Goal: Task Accomplishment & Management: Use online tool/utility

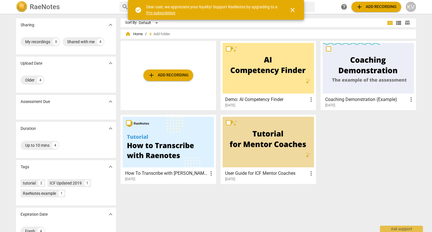
click at [163, 73] on span "add Add recording" at bounding box center [168, 75] width 41 height 7
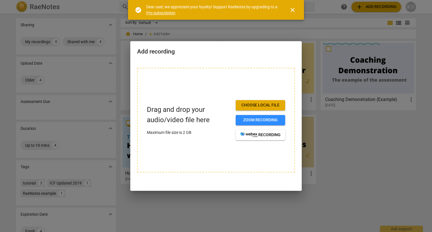
click at [257, 105] on span "Choose local file" at bounding box center [260, 105] width 40 height 6
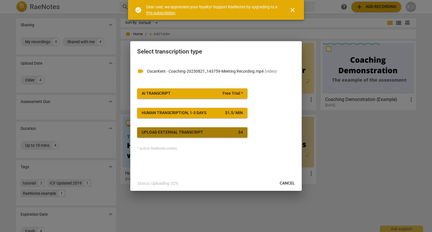
click at [212, 133] on span "Upload external transcript $ 4" at bounding box center [192, 132] width 101 height 6
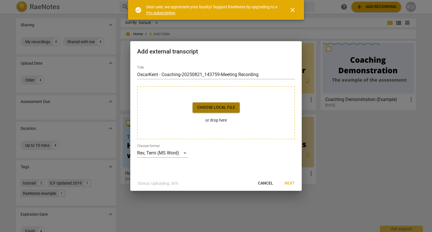
click at [218, 109] on span "Choose local file" at bounding box center [216, 108] width 38 height 6
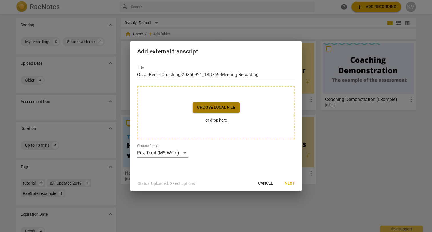
click at [224, 109] on span "Choose local file" at bounding box center [216, 108] width 38 height 6
click at [288, 184] on span "Next" at bounding box center [290, 183] width 10 height 6
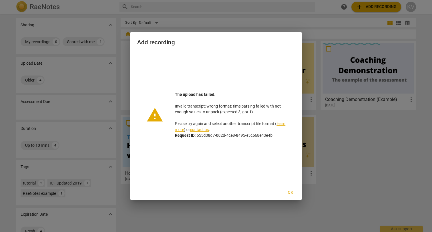
click at [291, 190] on span "Ok" at bounding box center [290, 193] width 9 height 6
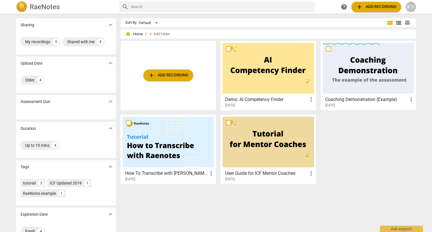
click at [173, 77] on span "add Add recording" at bounding box center [168, 75] width 41 height 7
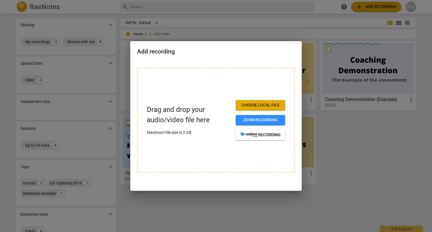
click at [254, 106] on span "Choose local file" at bounding box center [260, 105] width 40 height 6
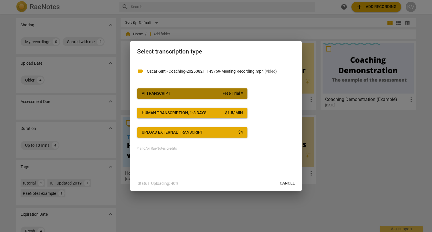
click at [196, 95] on span "AI Transcript Free Trial *" at bounding box center [192, 94] width 101 height 6
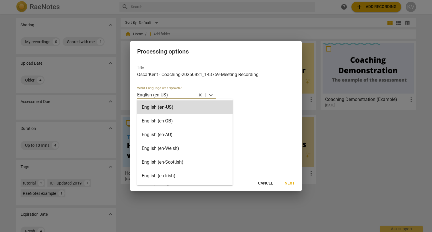
click at [175, 93] on div at bounding box center [182, 94] width 26 height 7
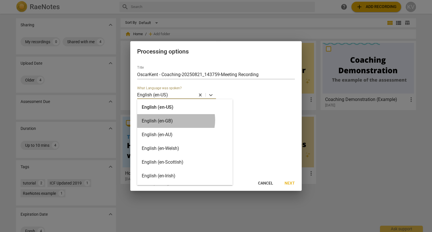
click at [171, 120] on div "English (en-GB)" at bounding box center [184, 121] width 95 height 14
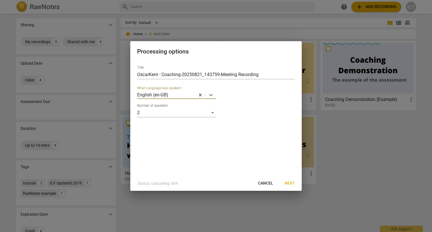
click at [289, 180] on span "Next" at bounding box center [290, 183] width 10 height 6
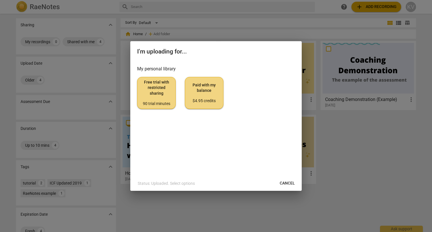
click at [214, 99] on div "$4.95 credits" at bounding box center [204, 101] width 29 height 6
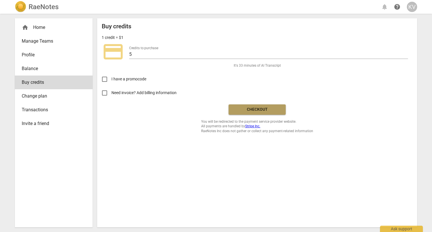
click at [257, 109] on span "Checkout" at bounding box center [257, 110] width 48 height 6
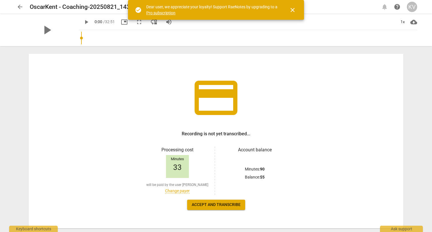
scroll to position [26, 0]
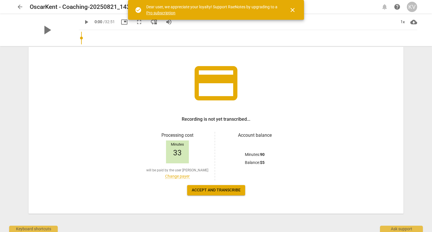
click at [223, 191] on span "Accept and transcribe" at bounding box center [216, 190] width 49 height 6
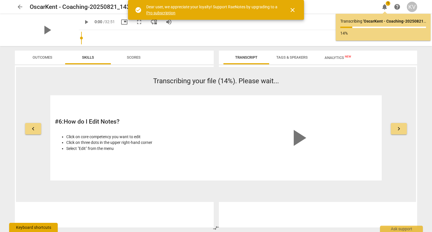
click at [33, 228] on div "Keyboard shortcuts" at bounding box center [33, 227] width 49 height 9
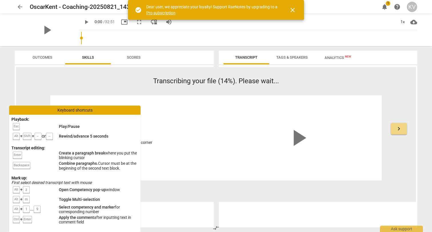
click at [119, 83] on p "Transcribing your file (14%). Please wait..." at bounding box center [216, 81] width 332 height 10
click at [45, 56] on span "Outcomes" at bounding box center [43, 57] width 20 height 4
click at [96, 112] on div "Keyboard shortcuts" at bounding box center [74, 109] width 131 height 9
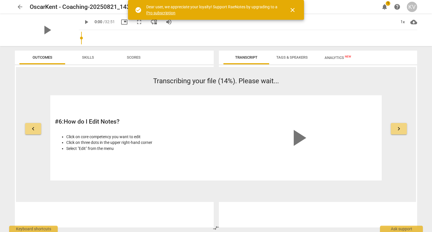
click at [136, 57] on span "Scores" at bounding box center [134, 57] width 14 height 4
